Goal: Task Accomplishment & Management: Use online tool/utility

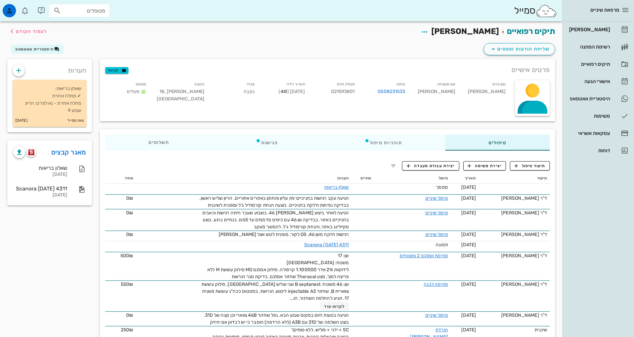
scroll to position [102, 0]
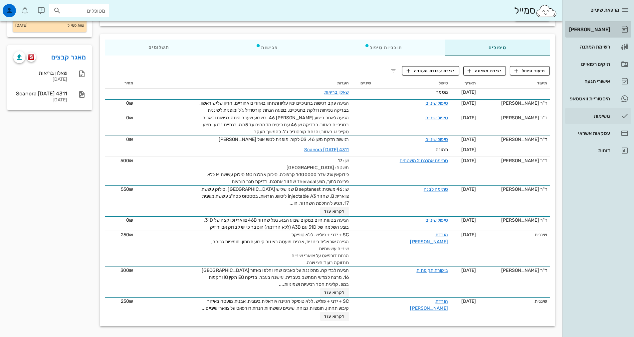
click at [593, 28] on div "[PERSON_NAME]" at bounding box center [588, 29] width 42 height 5
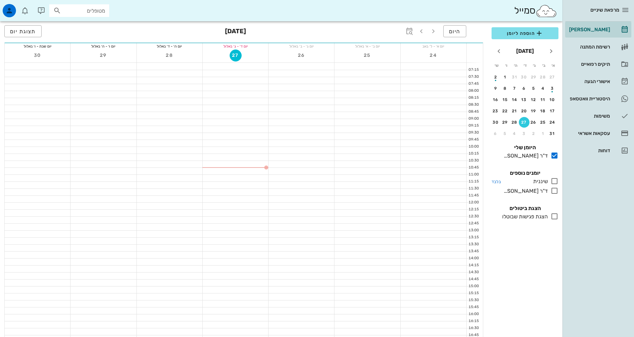
click at [554, 179] on icon at bounding box center [554, 181] width 8 height 8
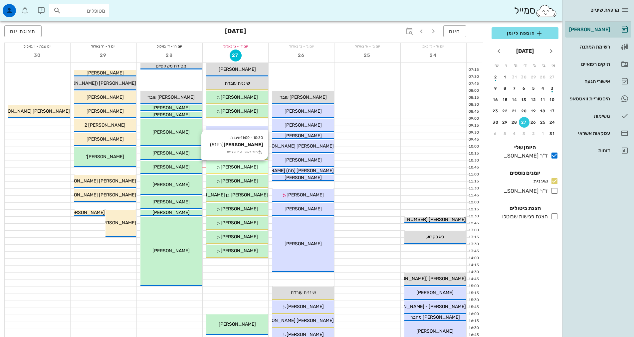
click at [242, 170] on div "[PERSON_NAME]" at bounding box center [237, 167] width 62 height 7
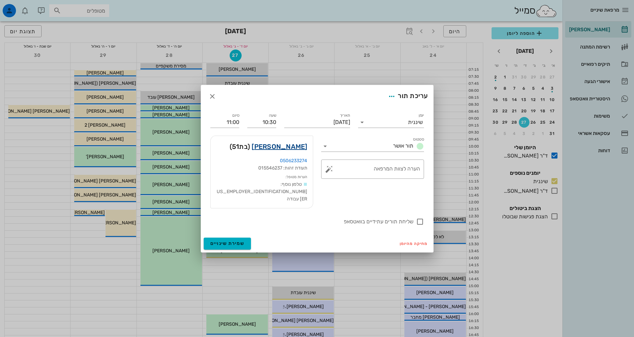
click at [283, 151] on link "[PERSON_NAME]" at bounding box center [279, 146] width 56 height 11
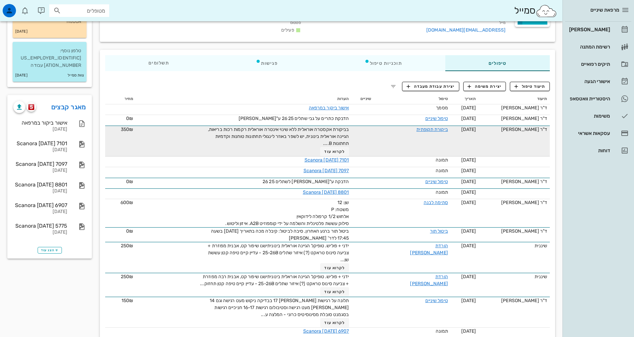
scroll to position [100, 0]
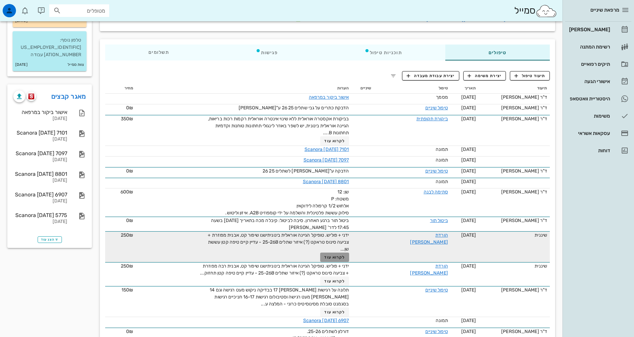
click at [327, 259] on span "לקרוא עוד" at bounding box center [334, 257] width 21 height 5
